Goal: Task Accomplishment & Management: Manage account settings

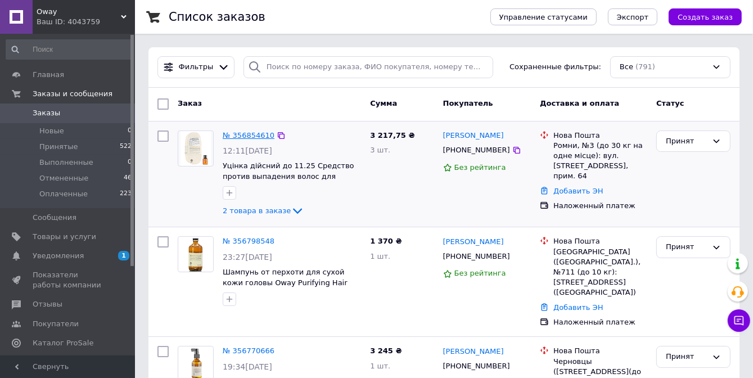
click at [250, 134] on link "№ 356854610" at bounding box center [249, 135] width 52 height 8
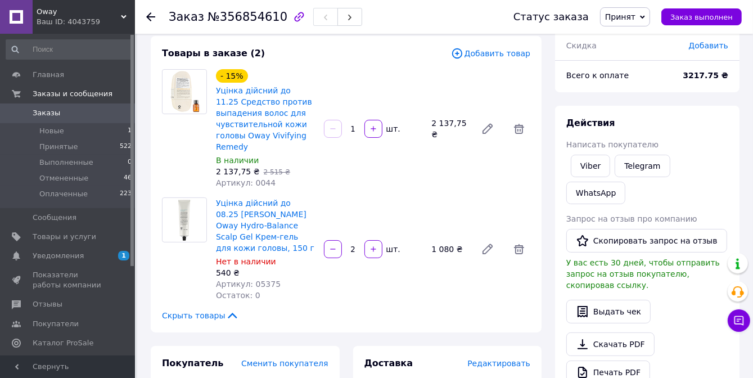
scroll to position [113, 0]
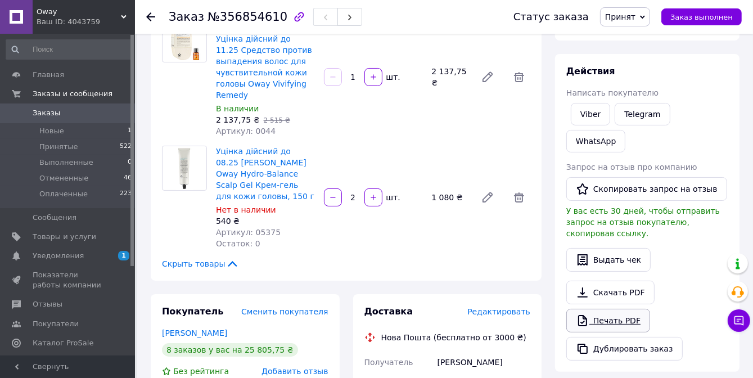
click at [611, 309] on link "Печать PDF" at bounding box center [609, 321] width 84 height 24
click at [57, 116] on span "Заказы" at bounding box center [68, 113] width 71 height 10
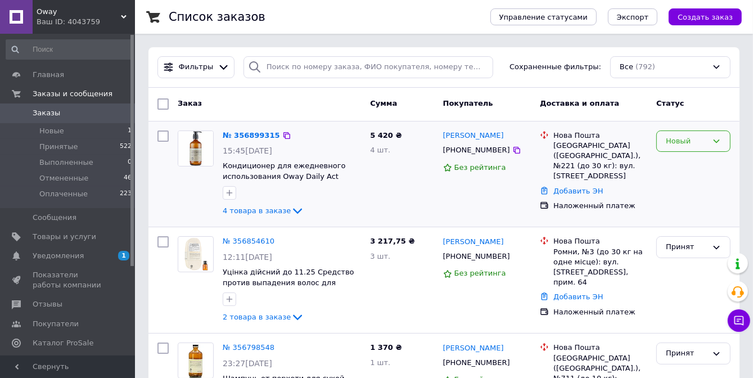
click at [708, 146] on div "Новый" at bounding box center [694, 142] width 74 height 22
click at [699, 166] on li "Принят" at bounding box center [693, 164] width 73 height 21
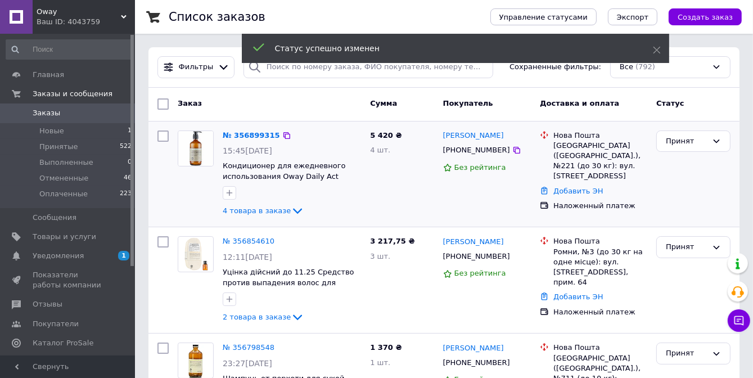
click at [252, 141] on div "№ 356899315" at bounding box center [252, 135] width 60 height 13
click at [254, 134] on link "№ 356899315" at bounding box center [251, 135] width 57 height 8
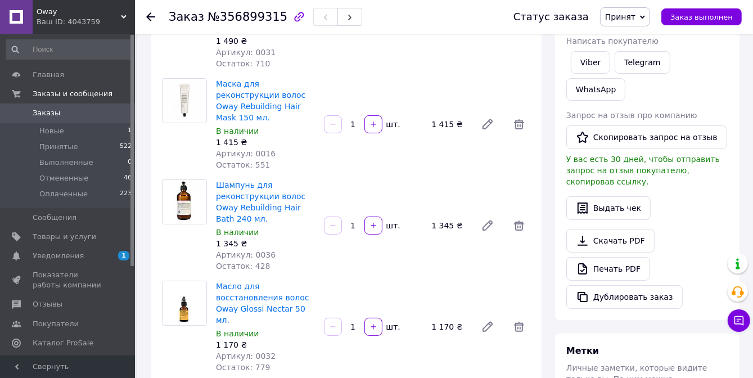
scroll to position [338, 0]
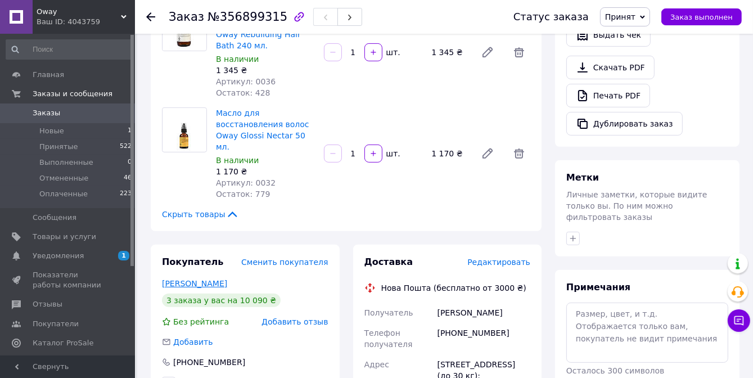
click at [210, 279] on link "[PERSON_NAME]" at bounding box center [194, 283] width 65 height 9
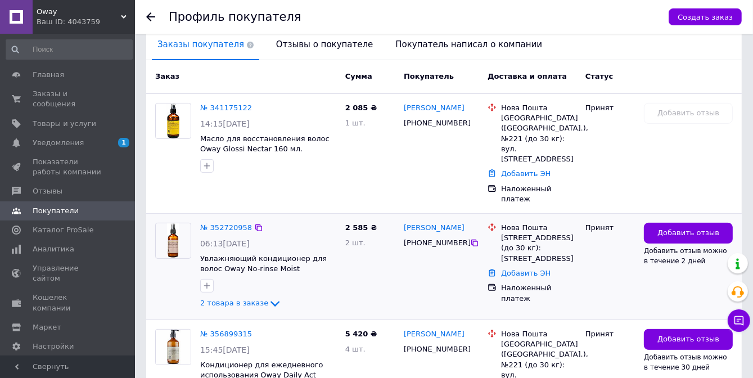
scroll to position [281, 0]
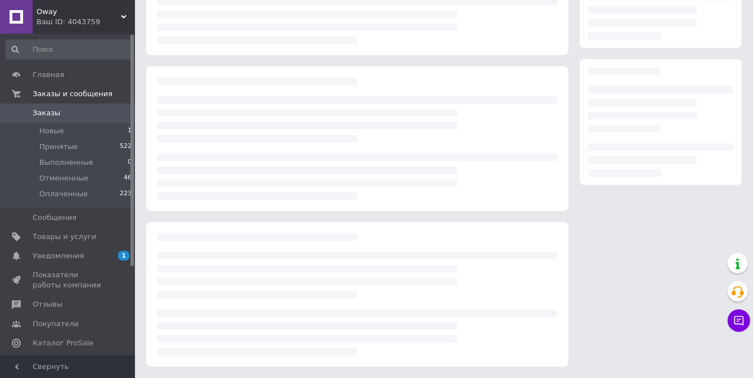
scroll to position [136, 0]
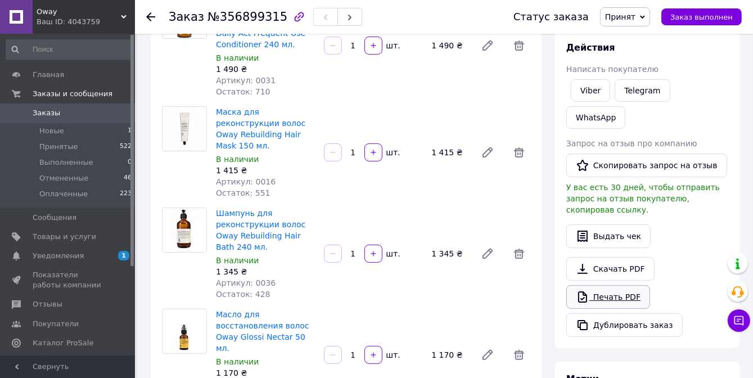
click at [604, 285] on link "Печать PDF" at bounding box center [609, 297] width 84 height 24
click at [72, 117] on span "Заказы" at bounding box center [68, 113] width 71 height 10
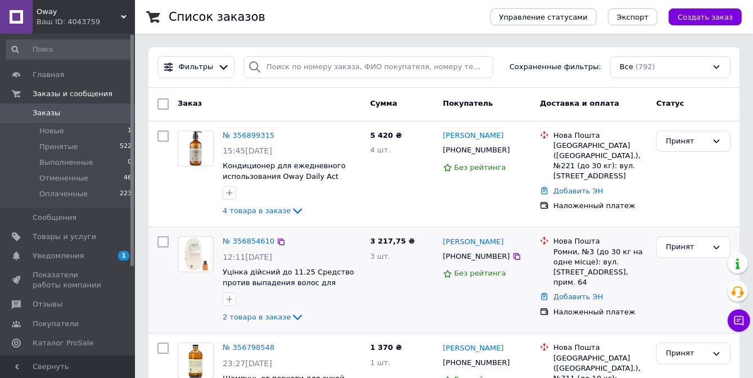
scroll to position [56, 0]
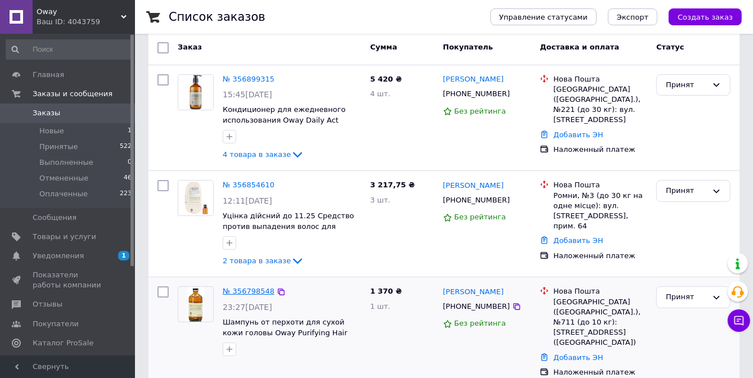
click at [255, 291] on link "№ 356798548" at bounding box center [249, 291] width 52 height 8
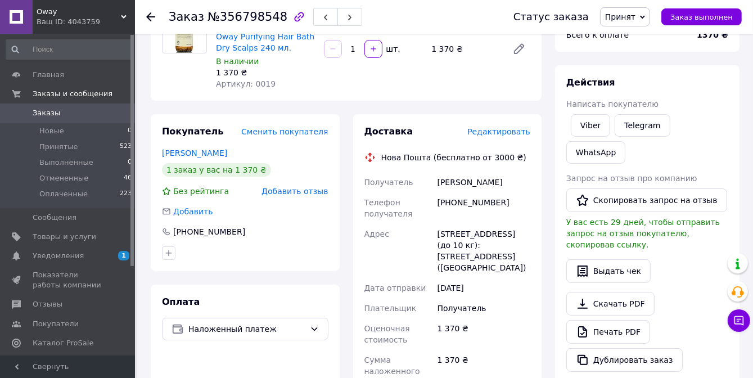
scroll to position [169, 0]
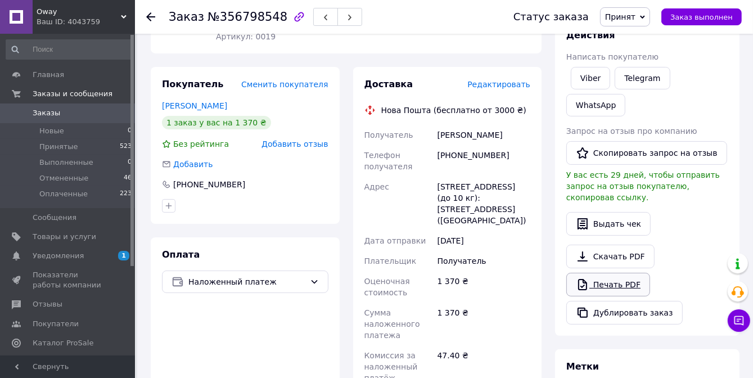
click at [612, 273] on link "Печать PDF" at bounding box center [609, 285] width 84 height 24
click at [55, 109] on span "Заказы" at bounding box center [47, 113] width 28 height 10
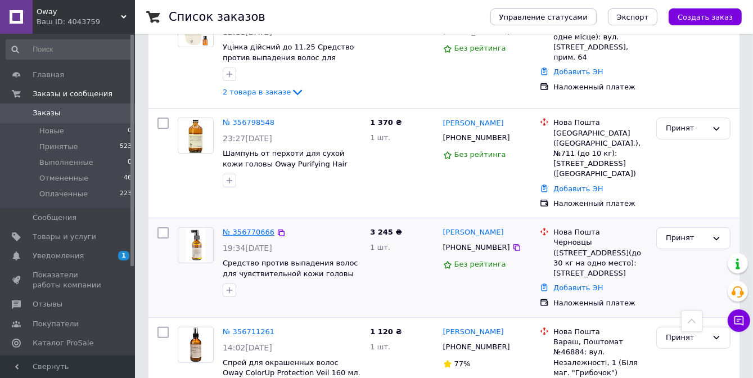
click at [253, 228] on link "№ 356770666" at bounding box center [249, 232] width 52 height 8
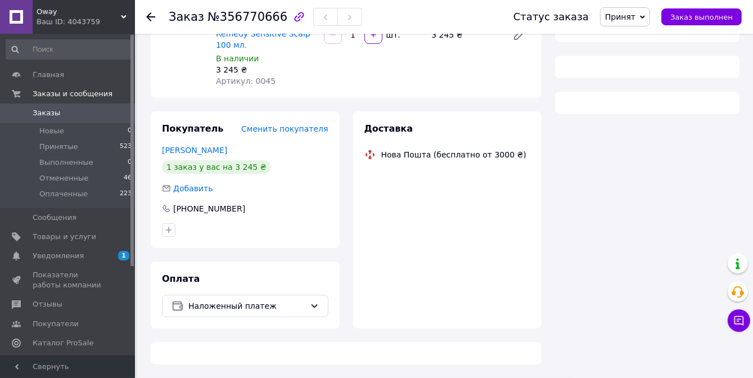
scroll to position [225, 0]
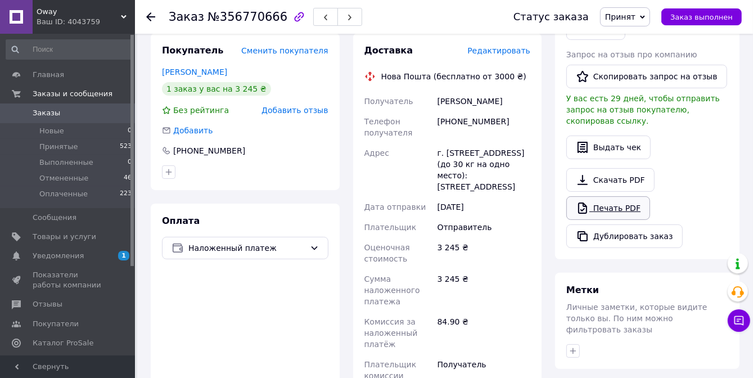
click at [625, 196] on link "Печать PDF" at bounding box center [609, 208] width 84 height 24
click at [99, 116] on span "Заказы" at bounding box center [68, 113] width 71 height 10
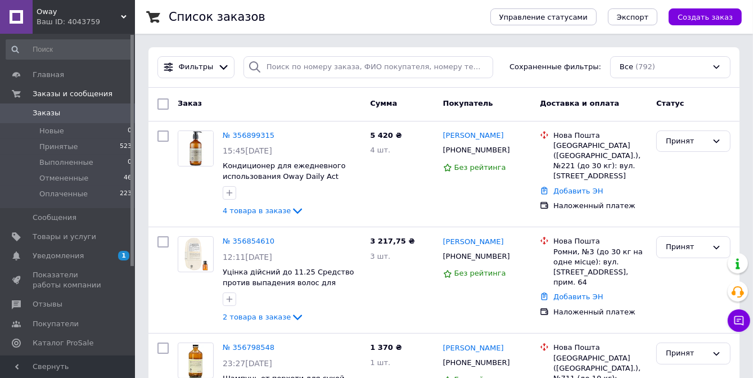
click at [106, 113] on span "0" at bounding box center [119, 113] width 31 height 10
